Goal: Feedback & Contribution: Submit feedback/report problem

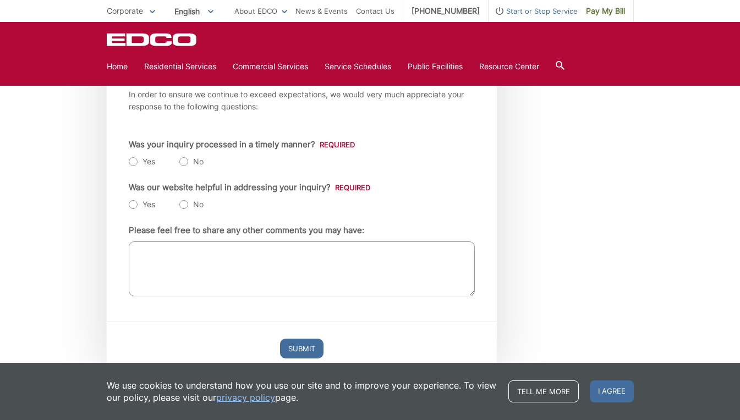
scroll to position [211, 0]
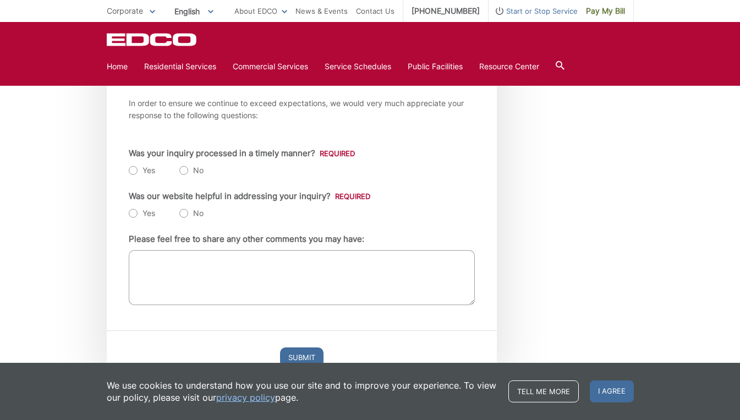
click at [130, 168] on label "Yes" at bounding box center [142, 170] width 26 height 11
radio input "true"
click at [134, 210] on label "Yes" at bounding box center [142, 213] width 26 height 11
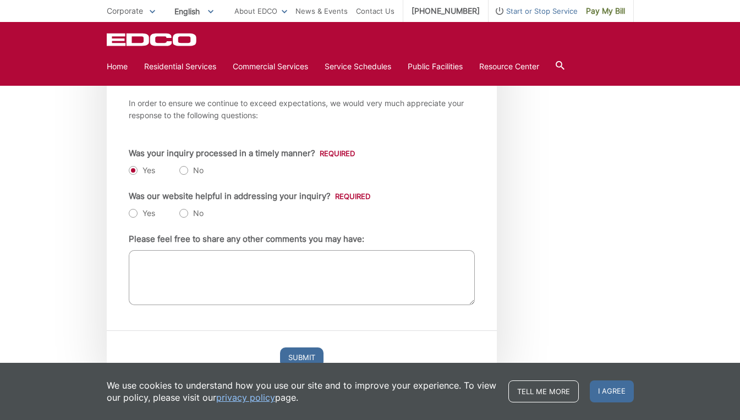
radio input "true"
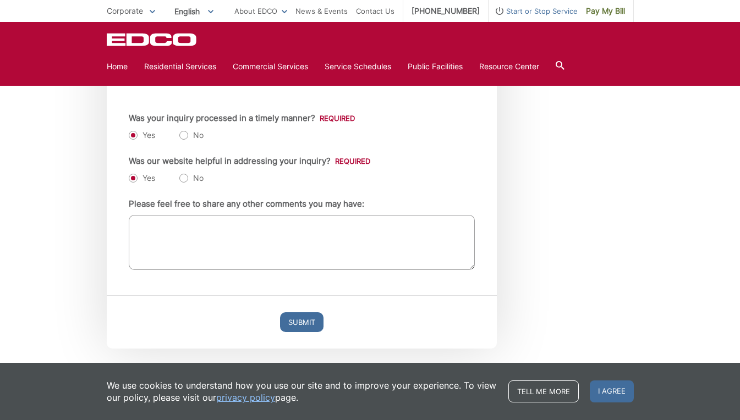
scroll to position [249, 0]
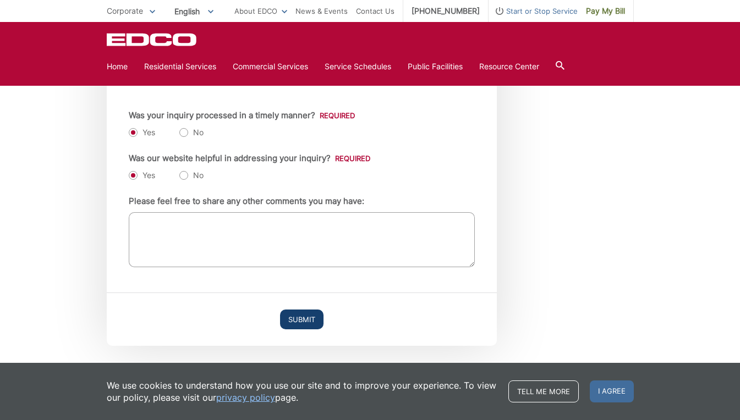
click at [307, 315] on input "Submit" at bounding box center [301, 320] width 43 height 20
